Goal: Obtain resource: Download file/media

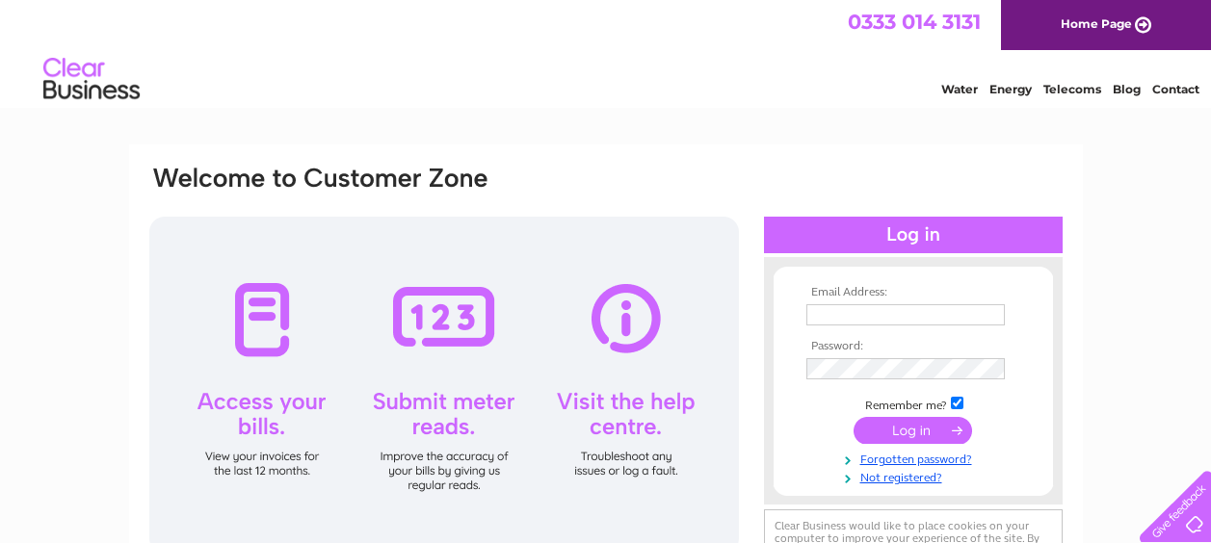
type input "nathan@burfordyoung.co.uk"
click at [917, 422] on input "submit" at bounding box center [912, 430] width 118 height 27
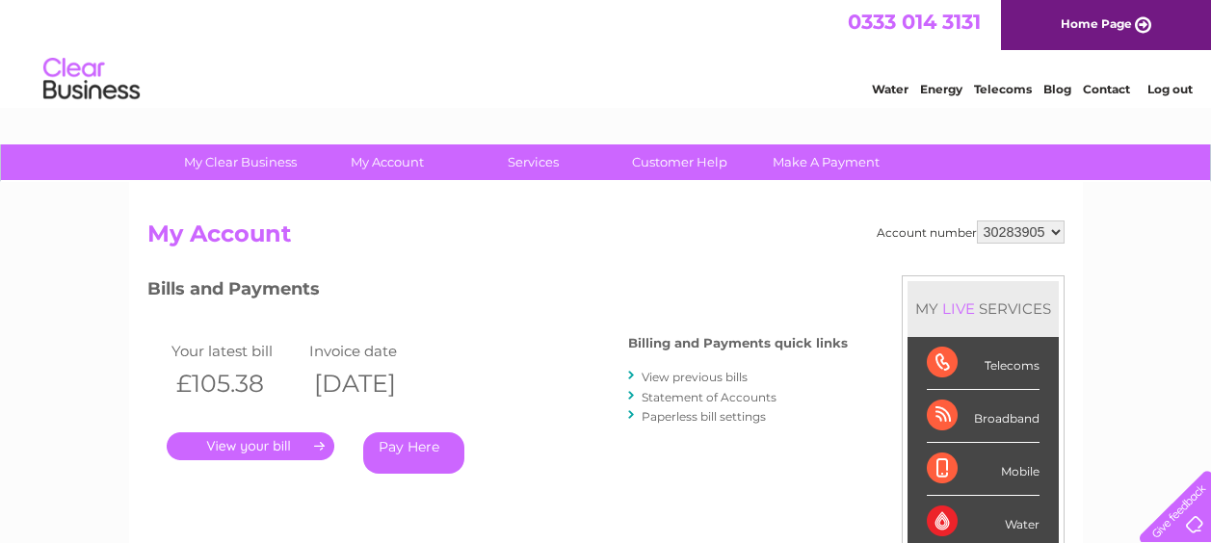
click at [313, 442] on link "." at bounding box center [251, 446] width 168 height 28
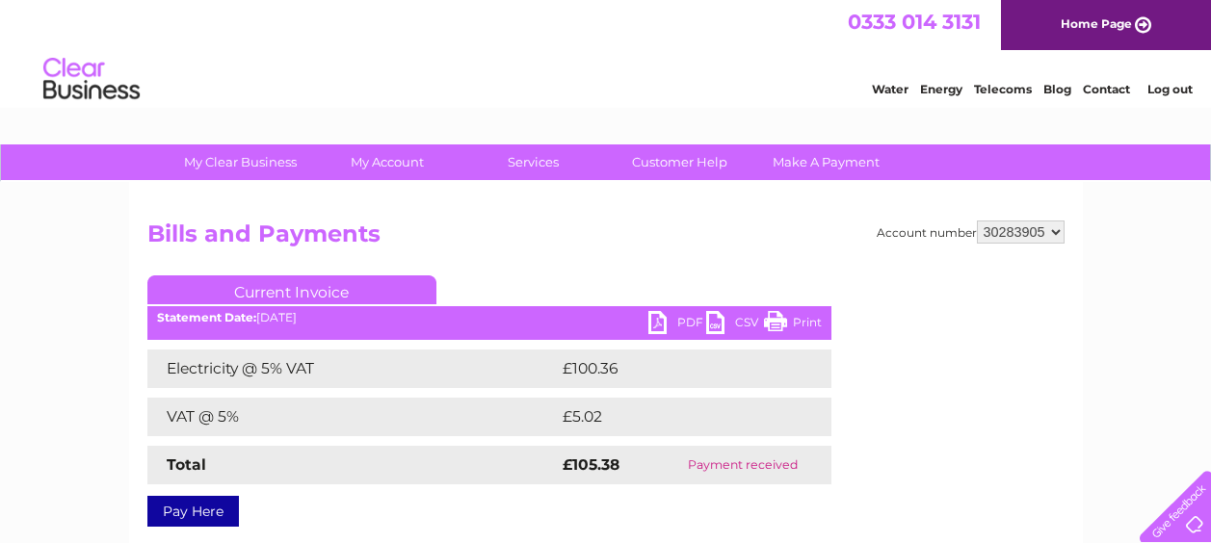
click at [660, 326] on link "PDF" at bounding box center [677, 325] width 58 height 28
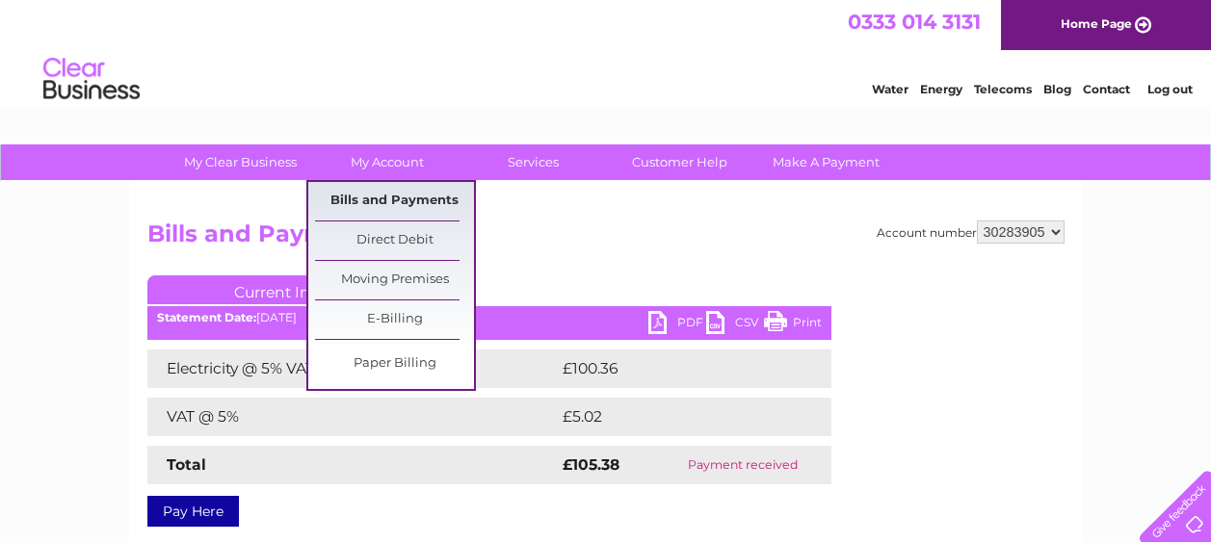
click at [374, 191] on link "Bills and Payments" at bounding box center [394, 201] width 159 height 39
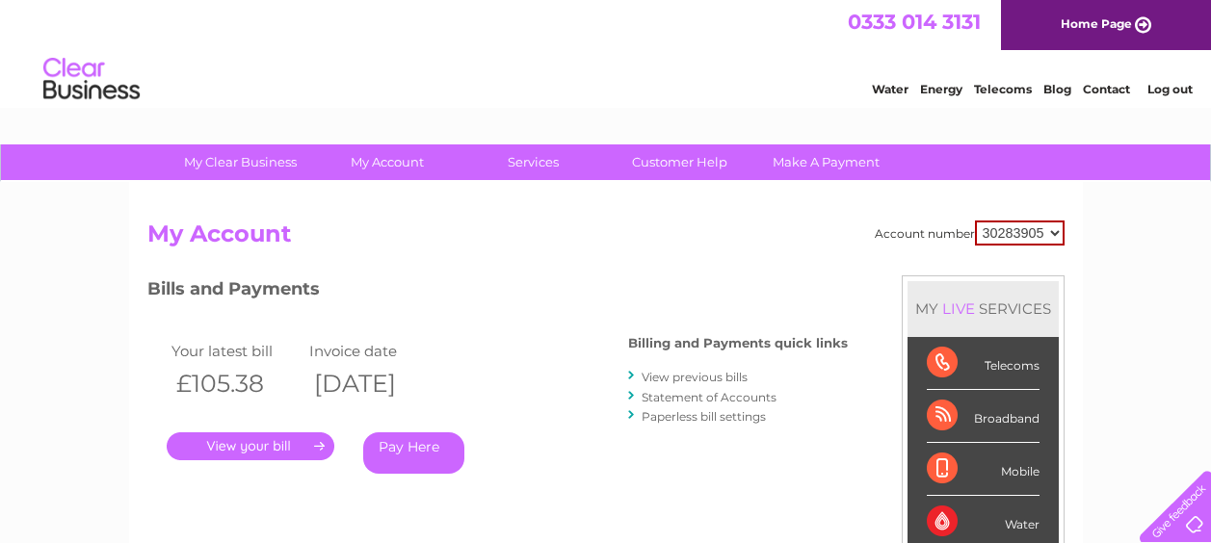
click at [683, 379] on link "View previous bills" at bounding box center [694, 377] width 106 height 14
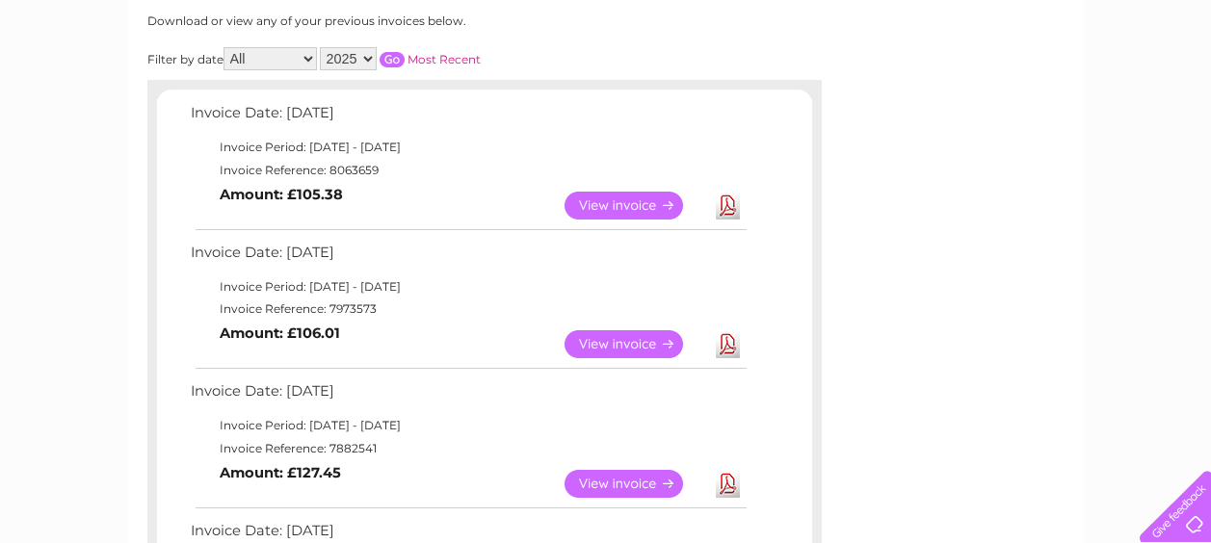
scroll to position [289, 0]
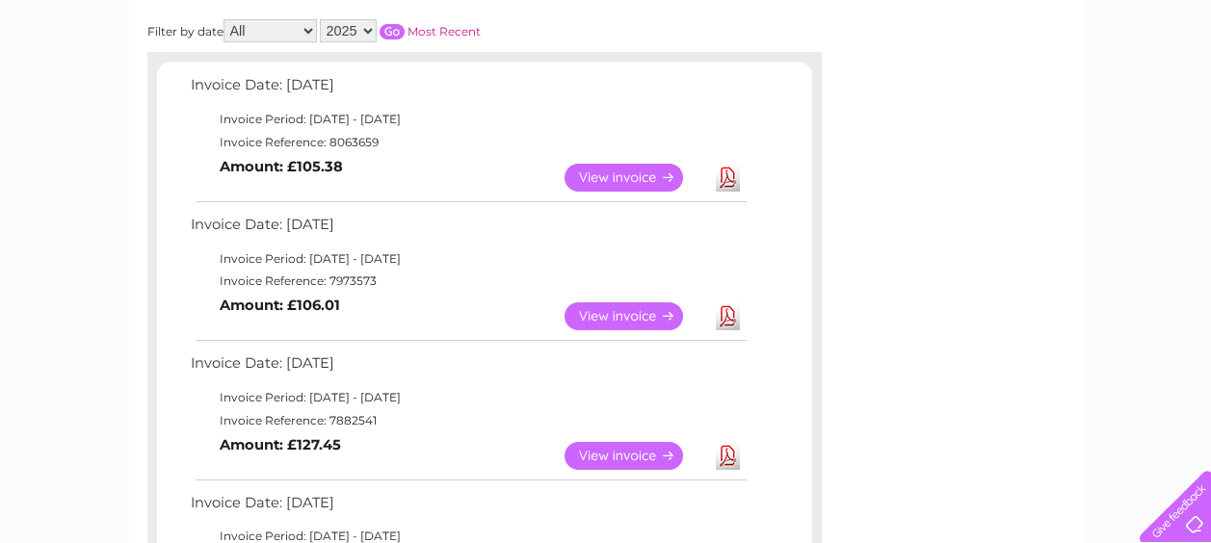
click at [638, 315] on link "View" at bounding box center [635, 316] width 142 height 28
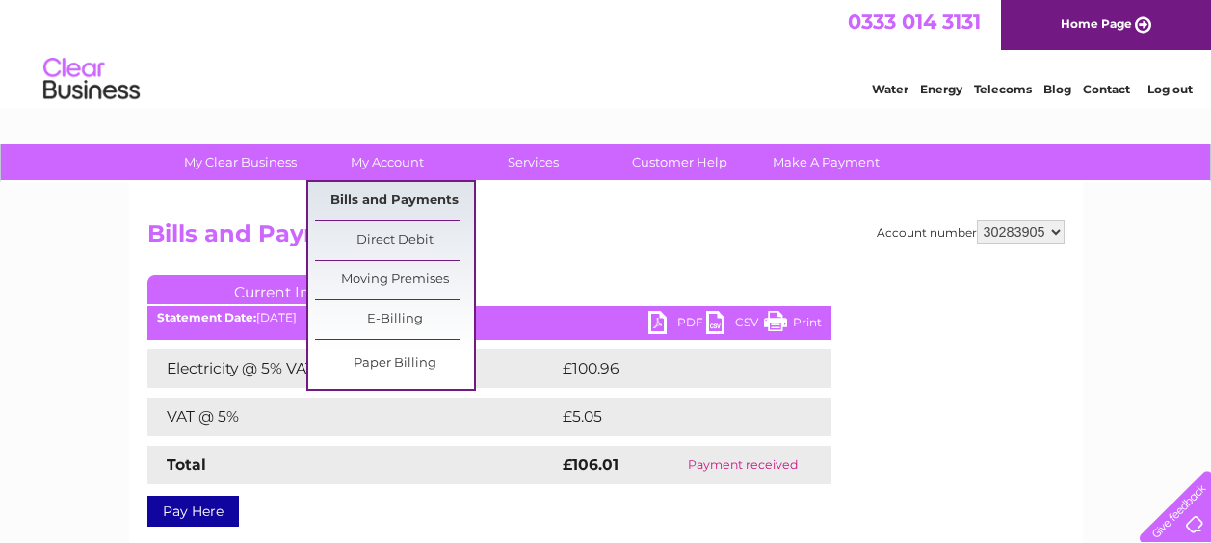
click at [410, 196] on link "Bills and Payments" at bounding box center [394, 201] width 159 height 39
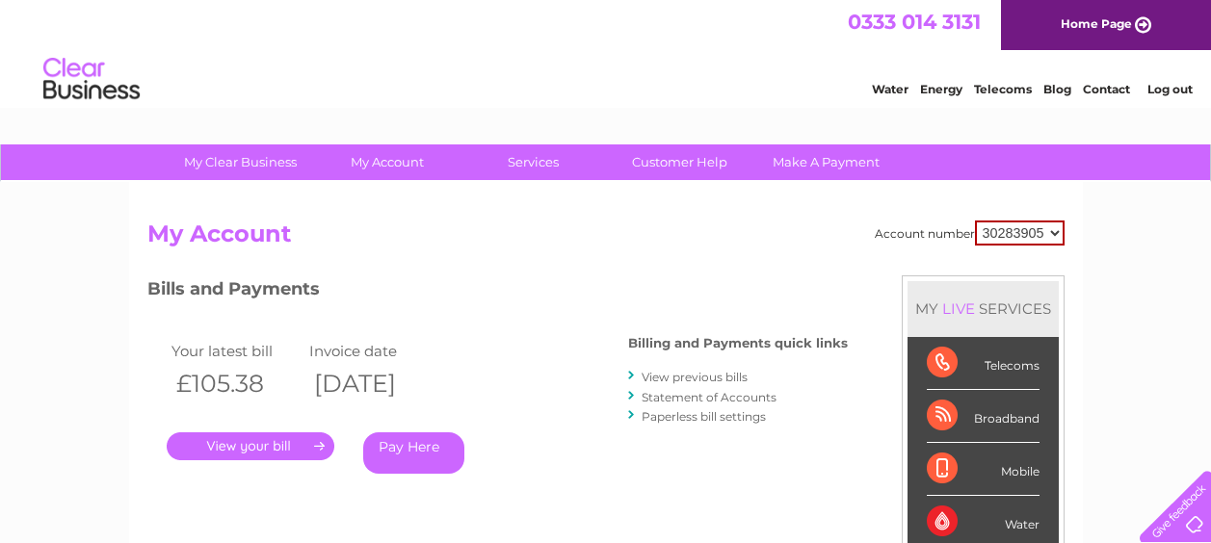
click at [686, 377] on link "View previous bills" at bounding box center [694, 377] width 106 height 14
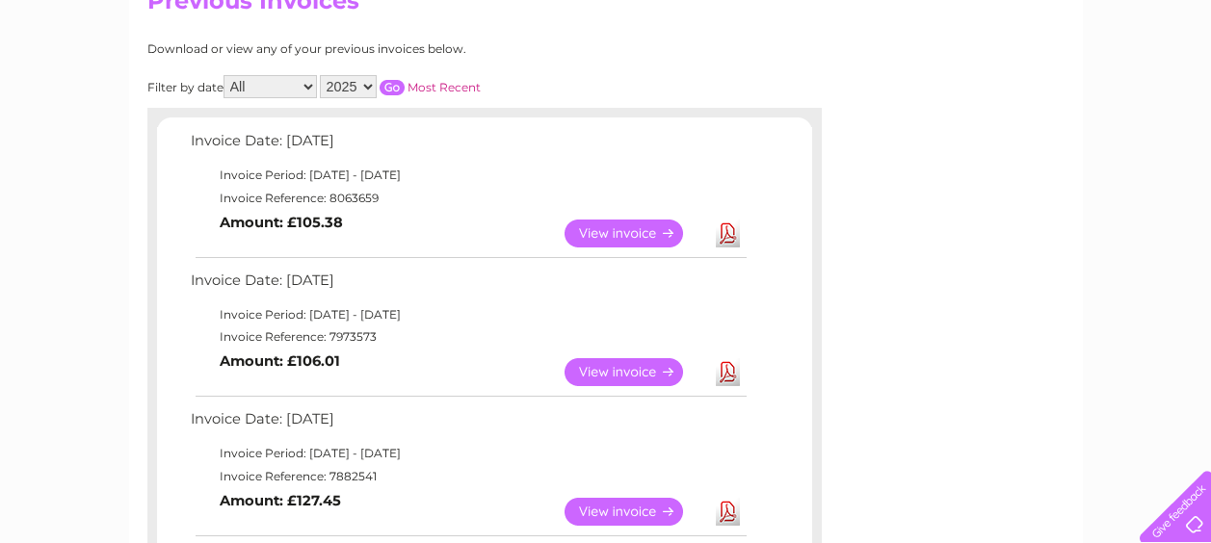
scroll to position [289, 0]
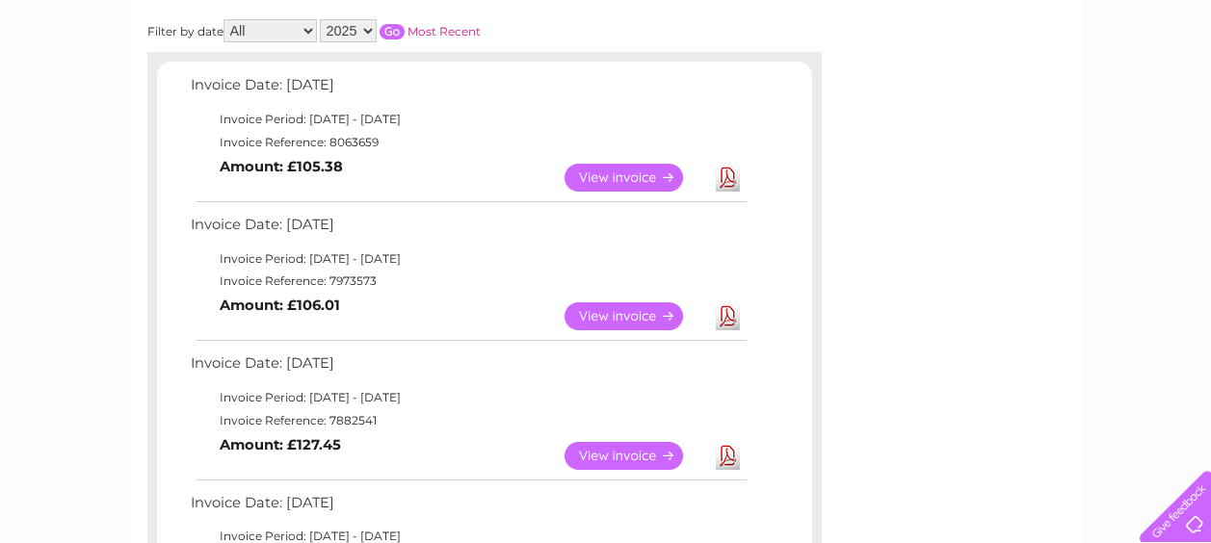
click at [629, 453] on link "View" at bounding box center [635, 456] width 142 height 28
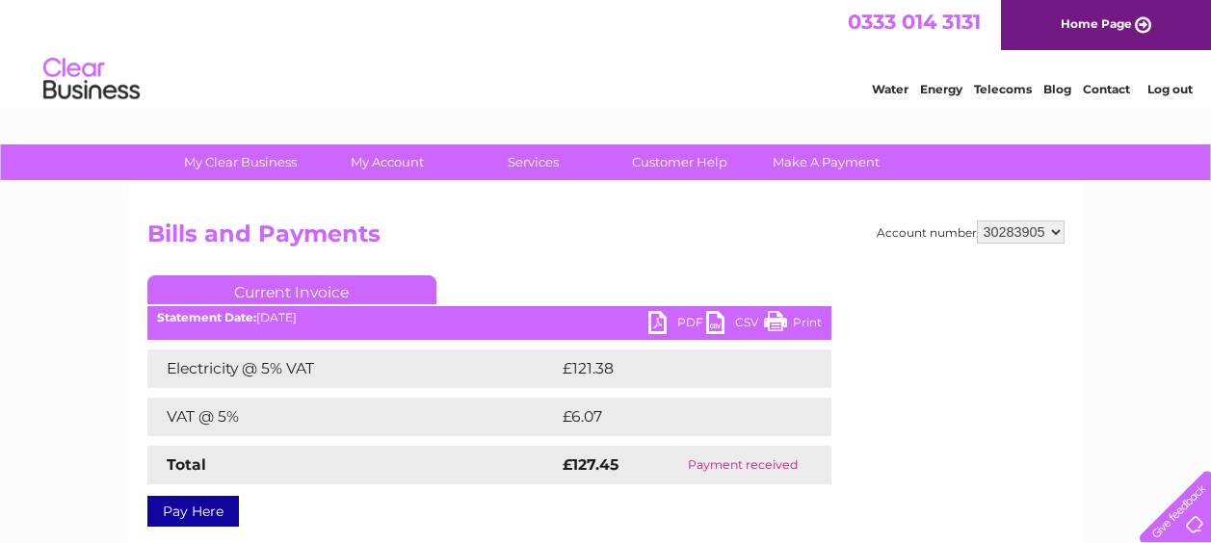
click at [680, 314] on link "PDF" at bounding box center [677, 325] width 58 height 28
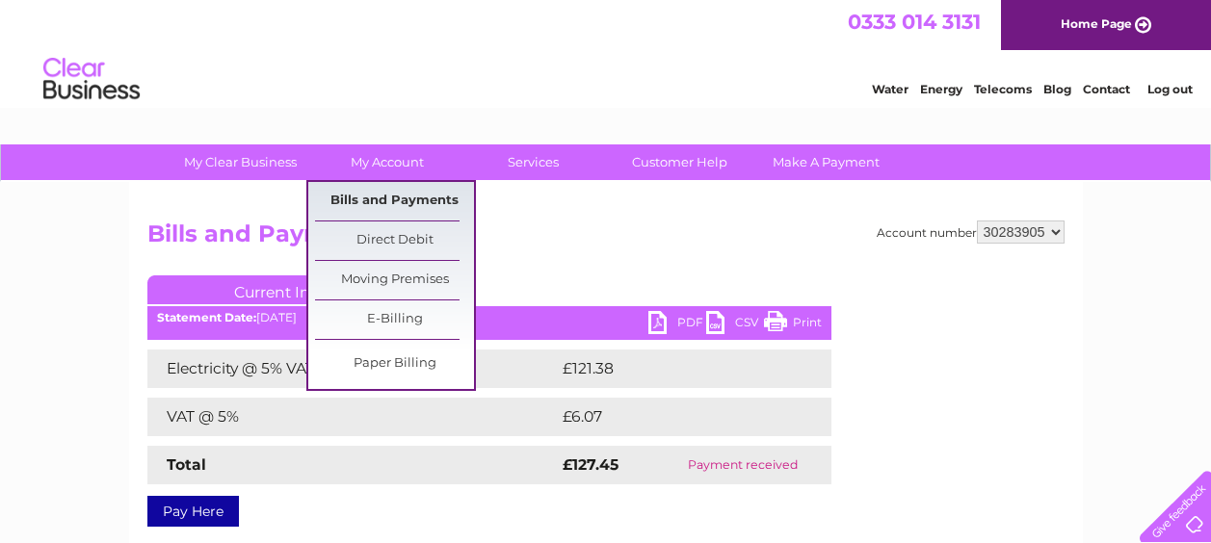
click at [416, 202] on link "Bills and Payments" at bounding box center [394, 201] width 159 height 39
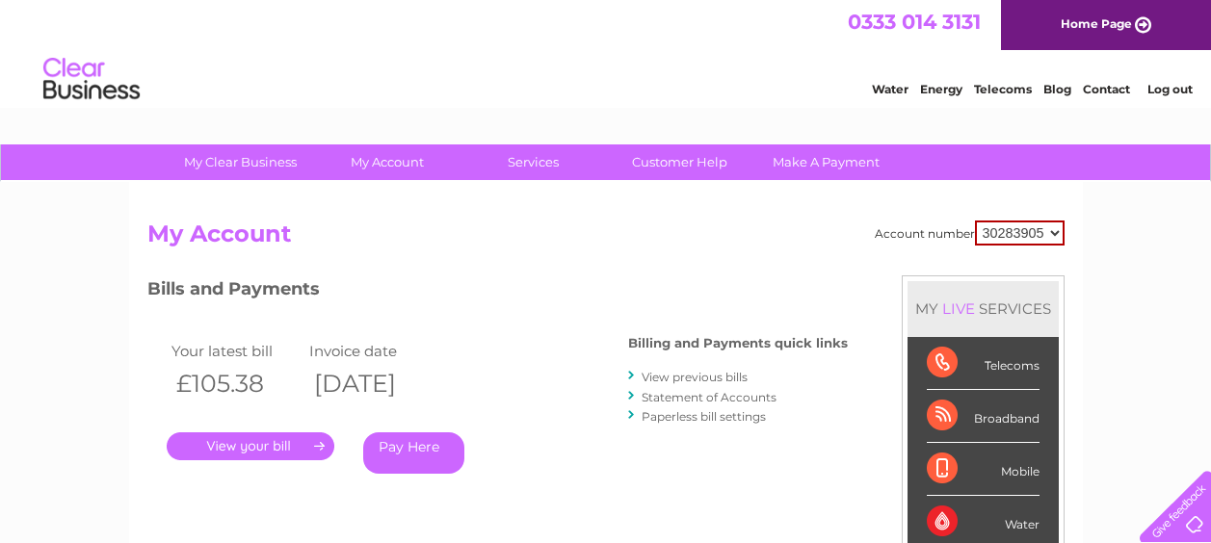
click at [707, 378] on link "View previous bills" at bounding box center [694, 377] width 106 height 14
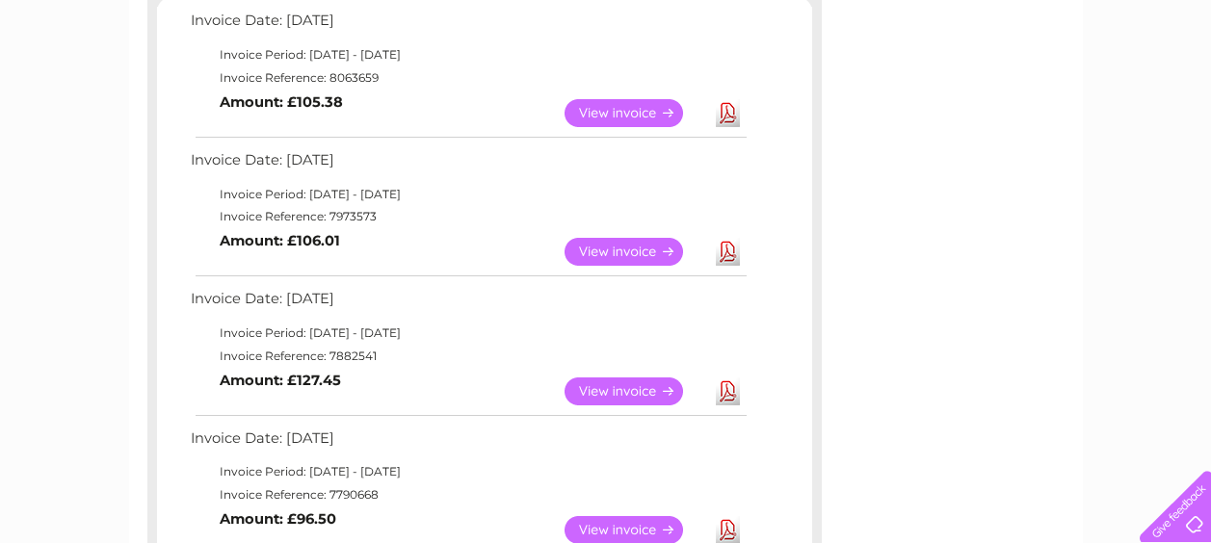
scroll to position [578, 0]
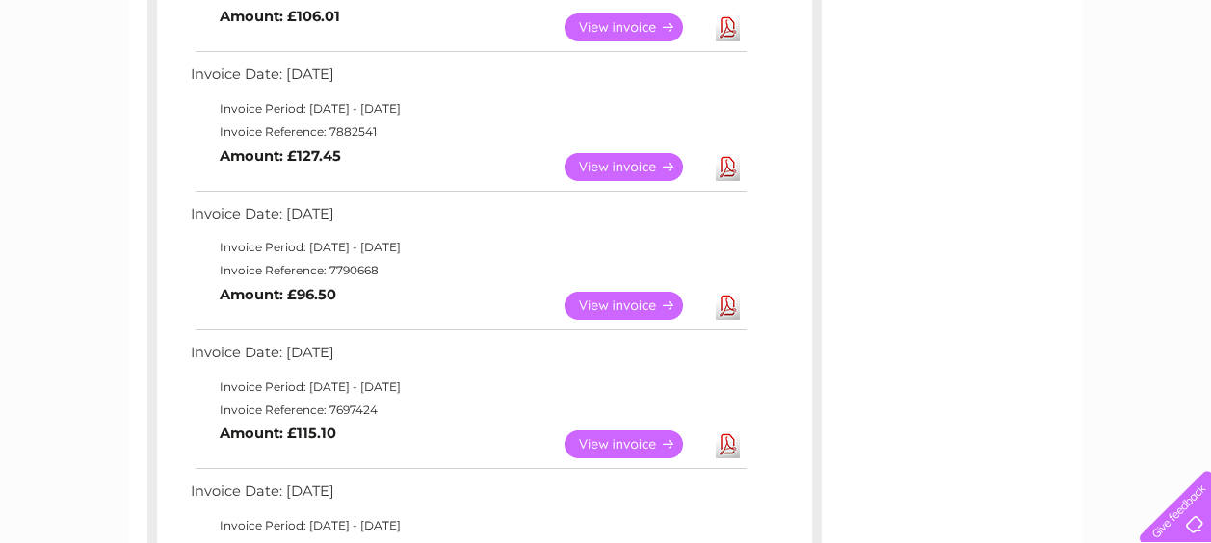
click at [635, 151] on td "View" at bounding box center [635, 167] width 151 height 38
click at [633, 167] on link "View" at bounding box center [635, 167] width 142 height 28
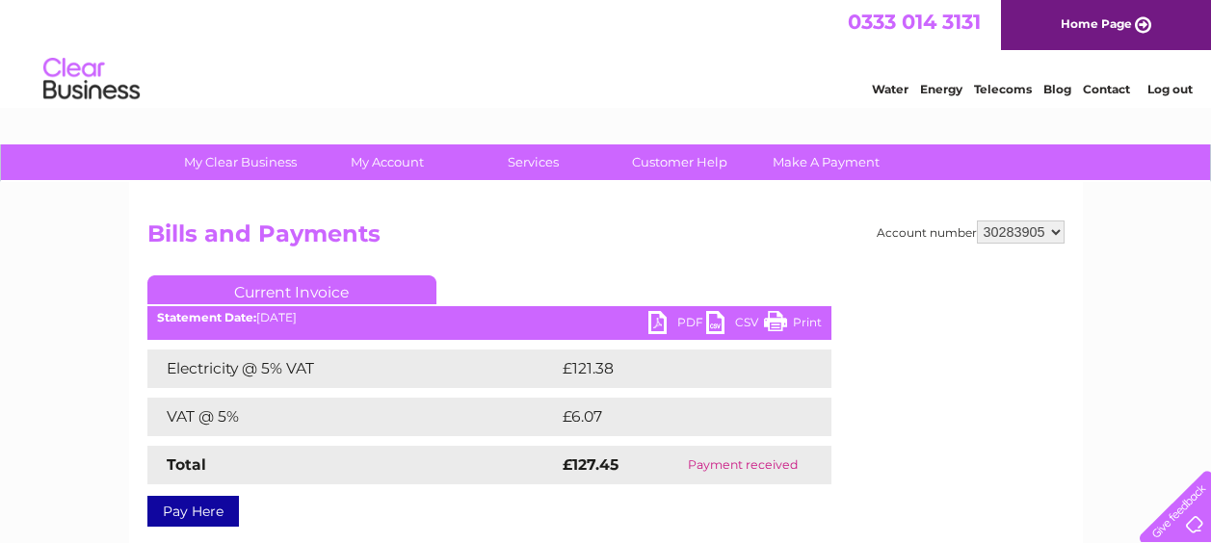
click at [664, 326] on link "PDF" at bounding box center [677, 325] width 58 height 28
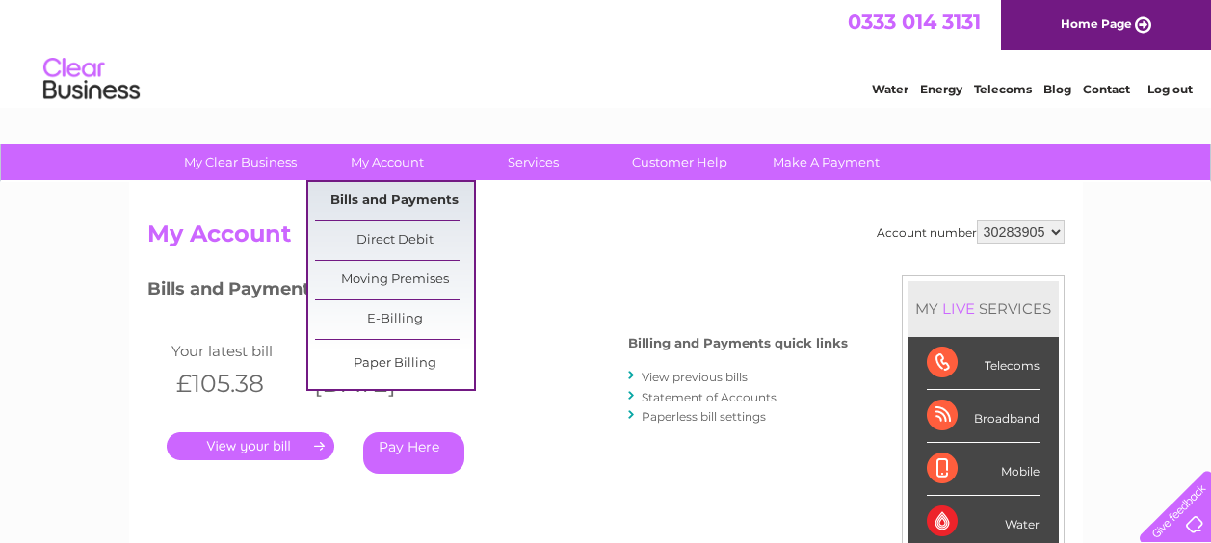
click at [404, 192] on link "Bills and Payments" at bounding box center [394, 201] width 159 height 39
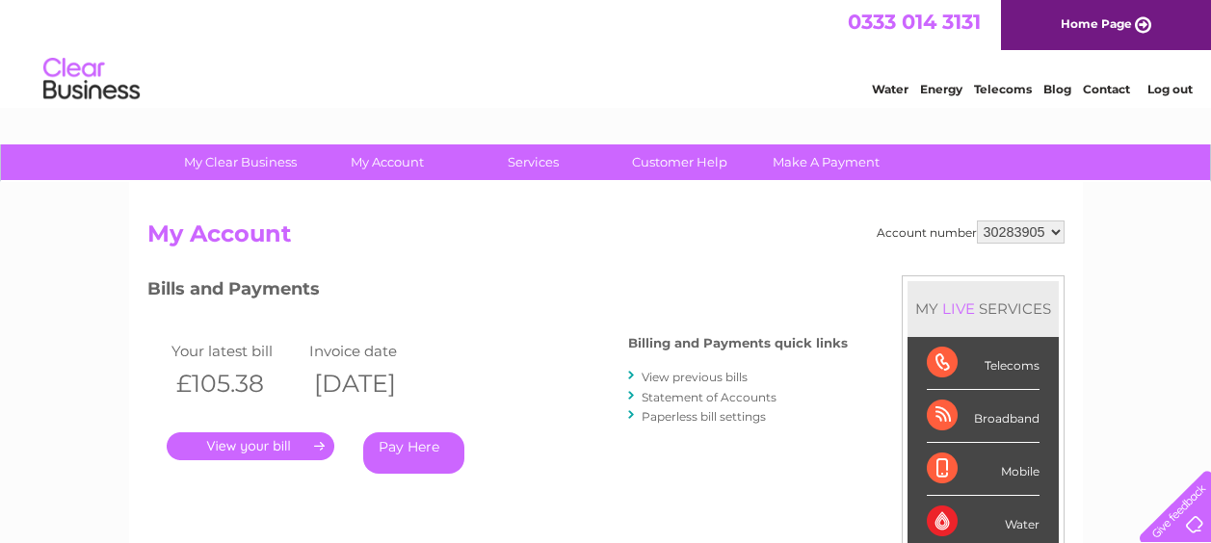
click at [691, 377] on link "View previous bills" at bounding box center [694, 377] width 106 height 14
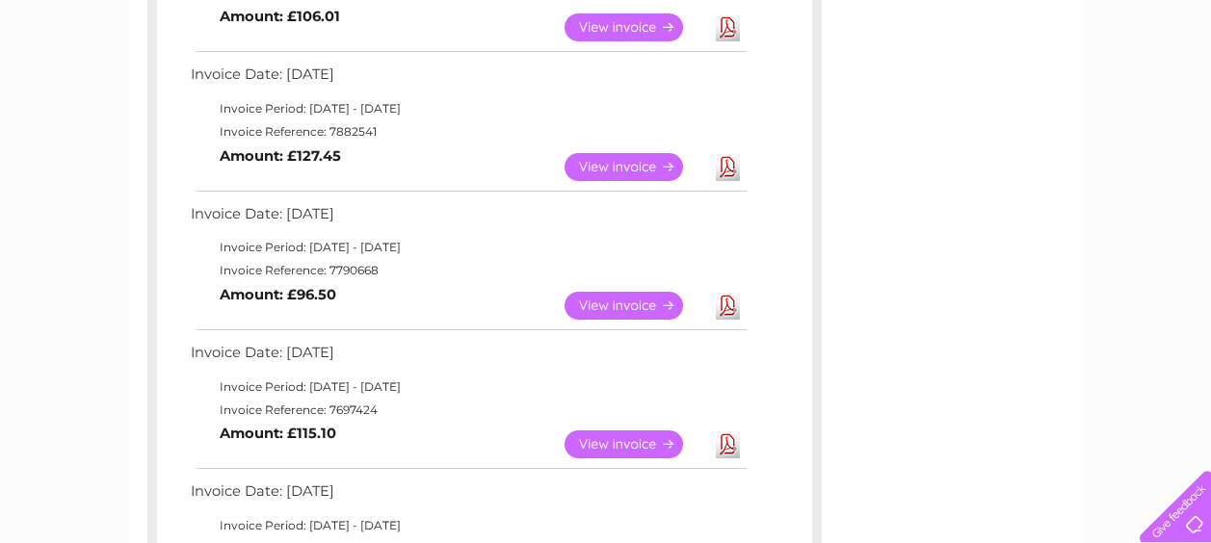
scroll to position [289, 0]
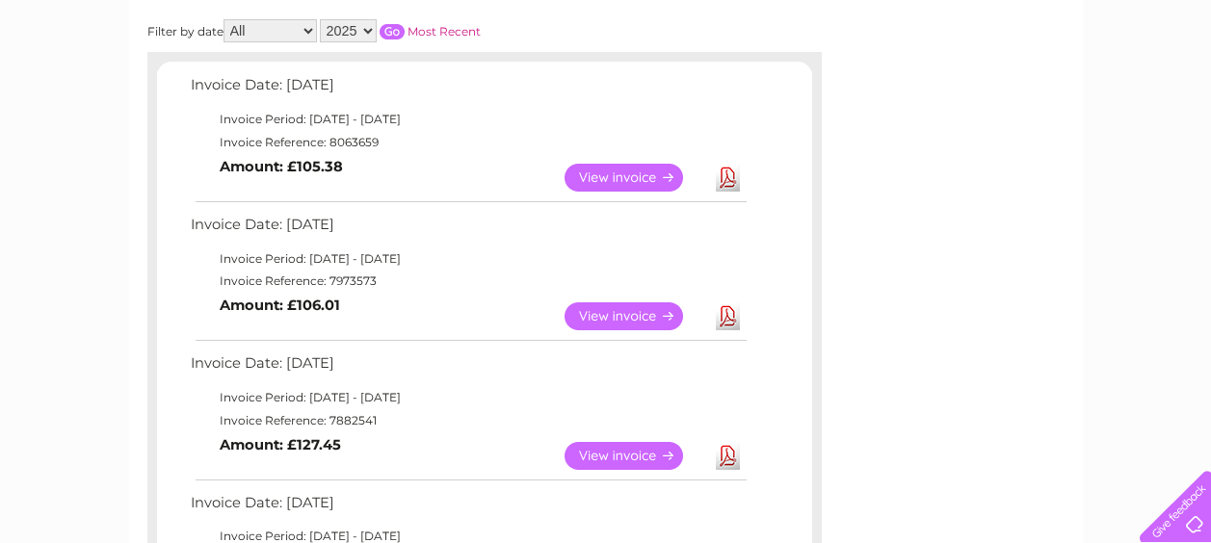
click at [613, 314] on link "View" at bounding box center [635, 316] width 142 height 28
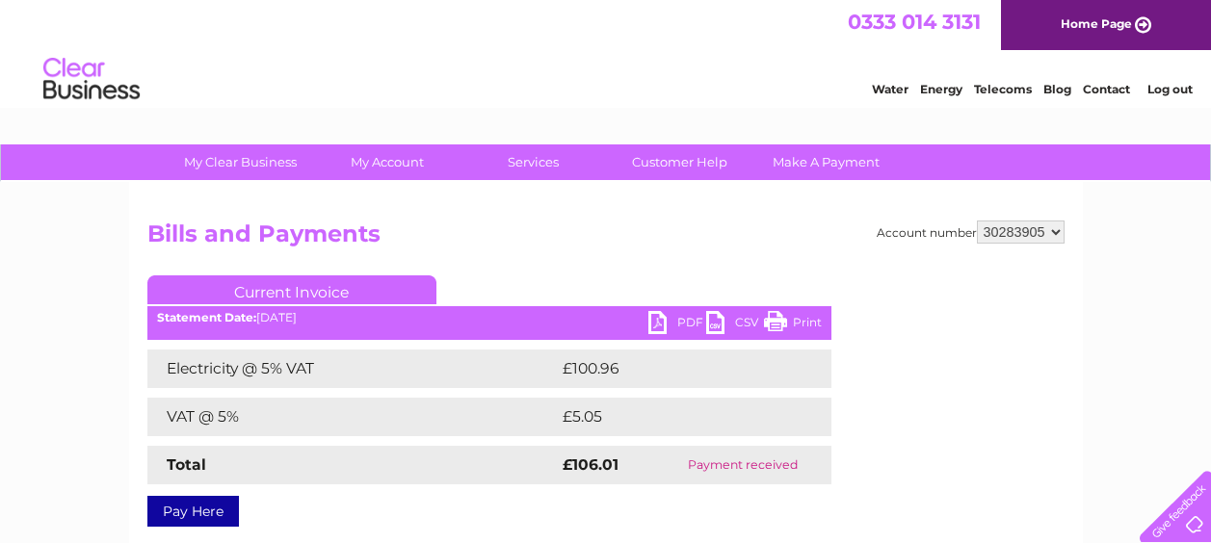
click at [663, 322] on link "PDF" at bounding box center [677, 325] width 58 height 28
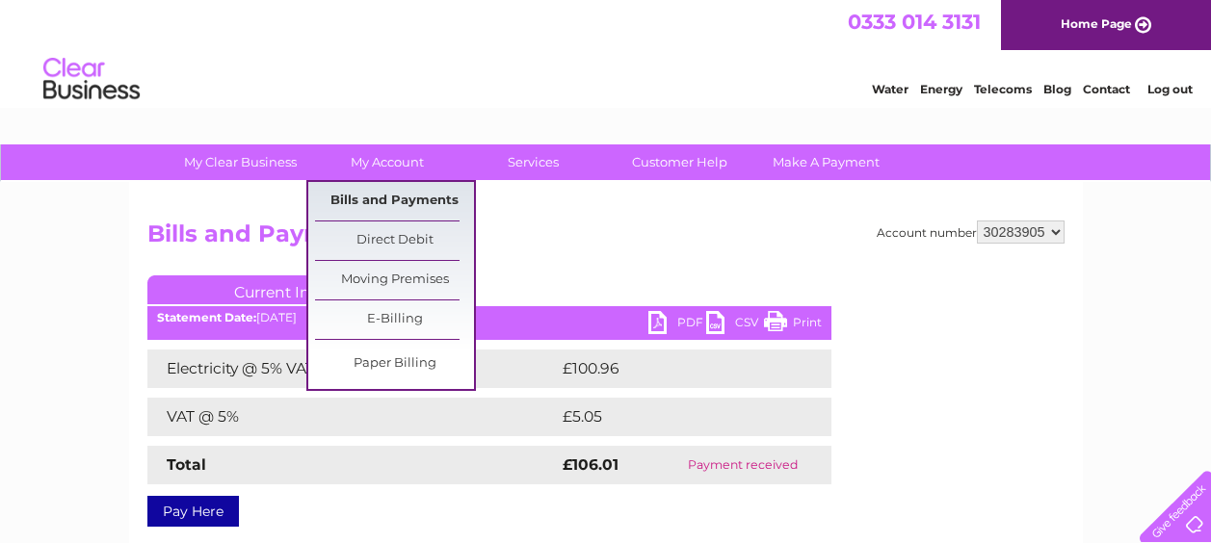
click at [401, 190] on link "Bills and Payments" at bounding box center [394, 201] width 159 height 39
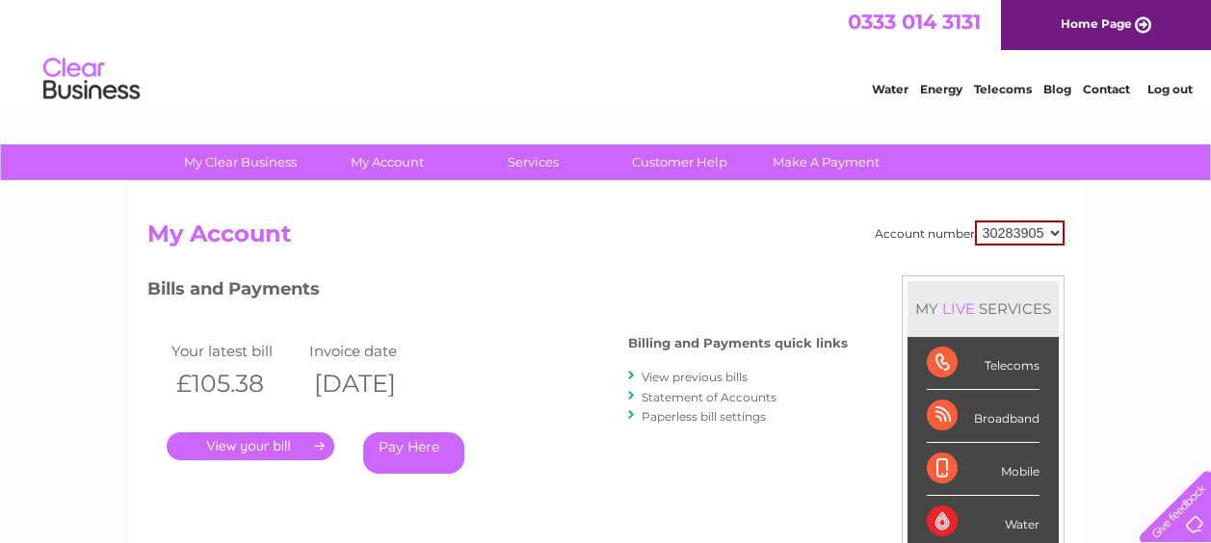
click at [270, 443] on link "." at bounding box center [251, 446] width 168 height 28
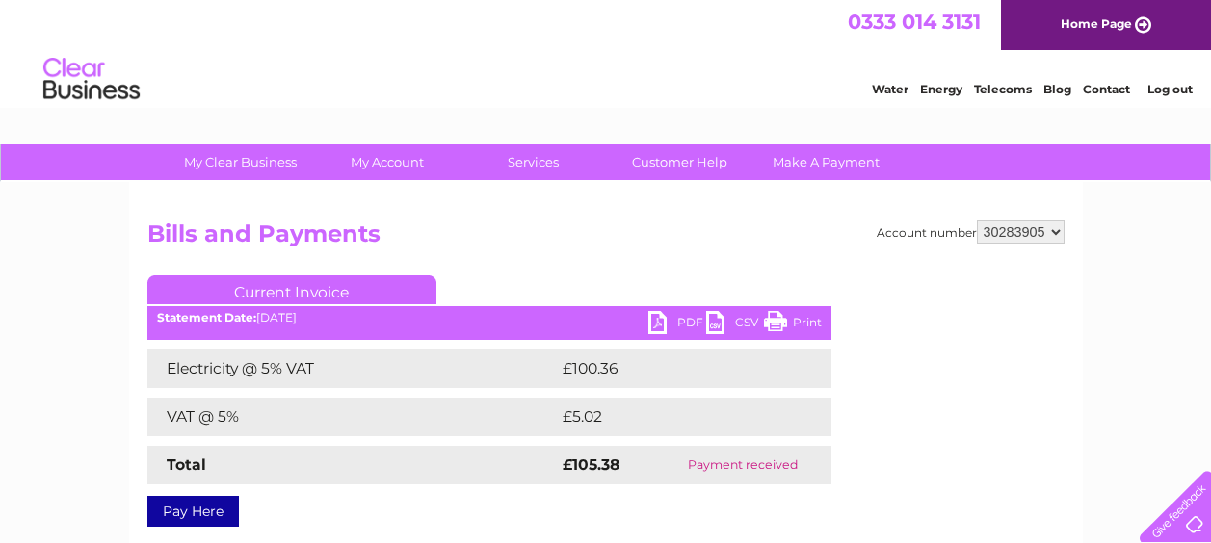
click at [688, 315] on link "PDF" at bounding box center [677, 325] width 58 height 28
click at [1170, 89] on link "Log out" at bounding box center [1169, 89] width 45 height 14
